Goal: Find specific page/section: Find specific page/section

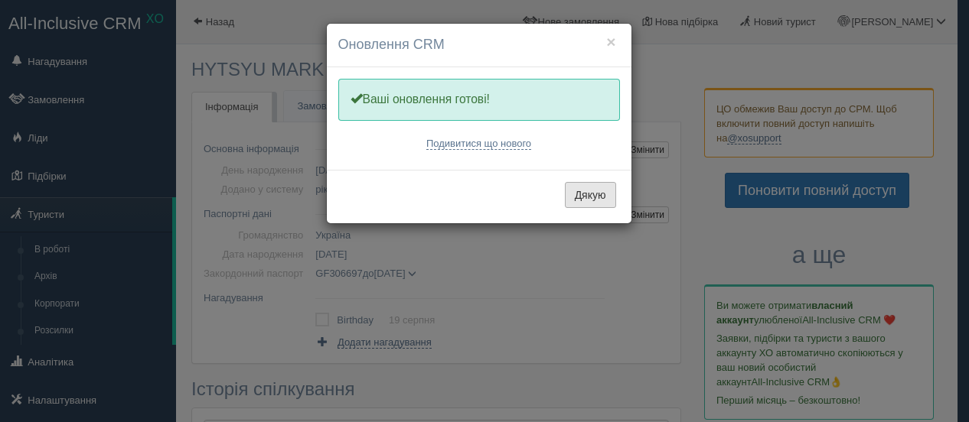
click at [592, 190] on button "Дякую" at bounding box center [590, 195] width 51 height 26
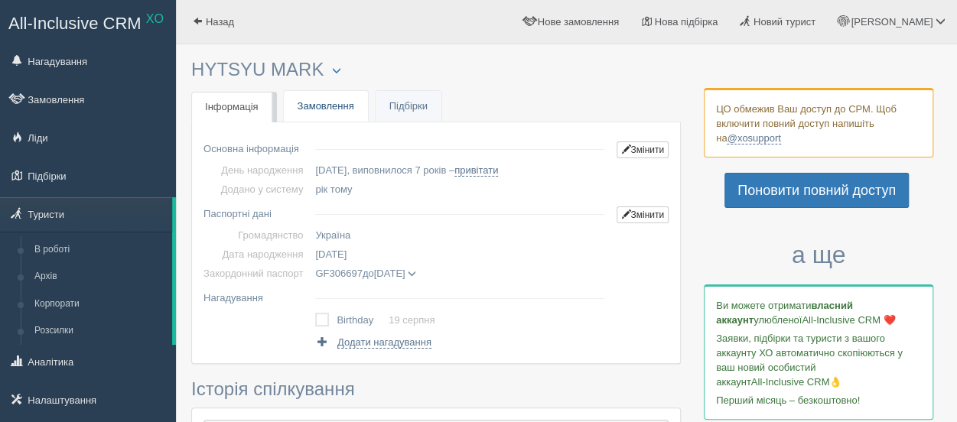
click at [313, 100] on link "Замовлення" at bounding box center [326, 106] width 84 height 31
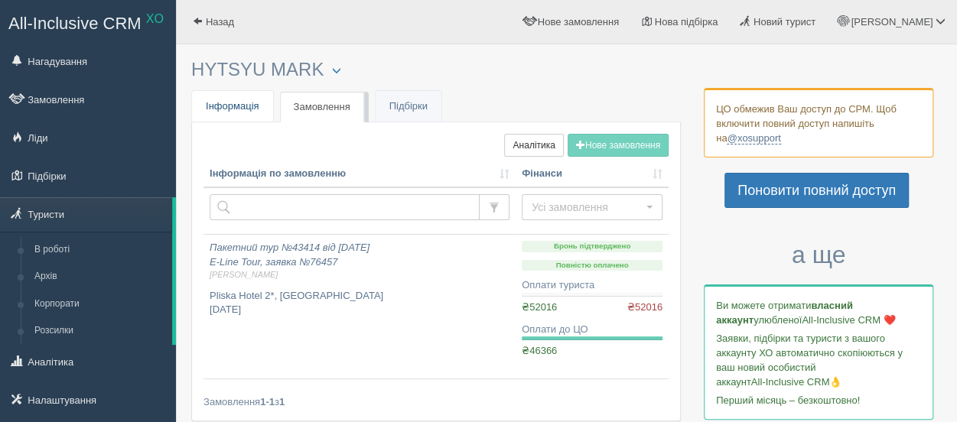
click at [227, 101] on span "Інформація" at bounding box center [233, 105] width 54 height 11
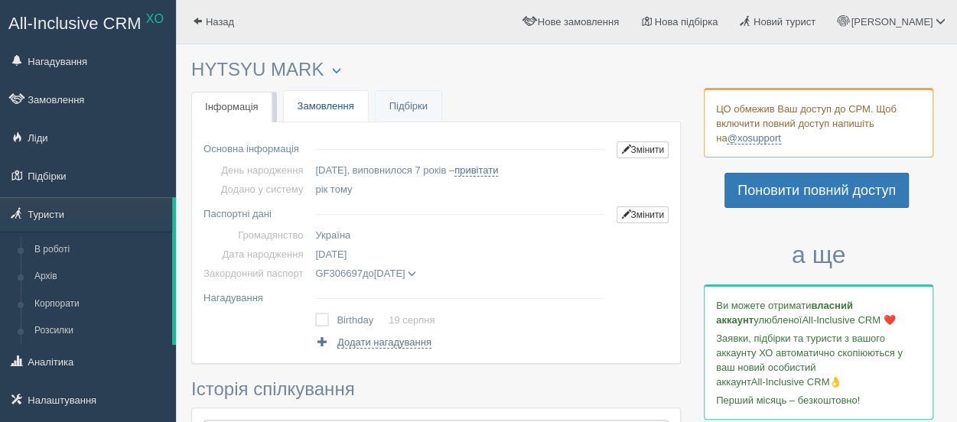
click at [322, 107] on link "Замовлення" at bounding box center [326, 106] width 84 height 31
